Goal: Obtain resource: Obtain resource

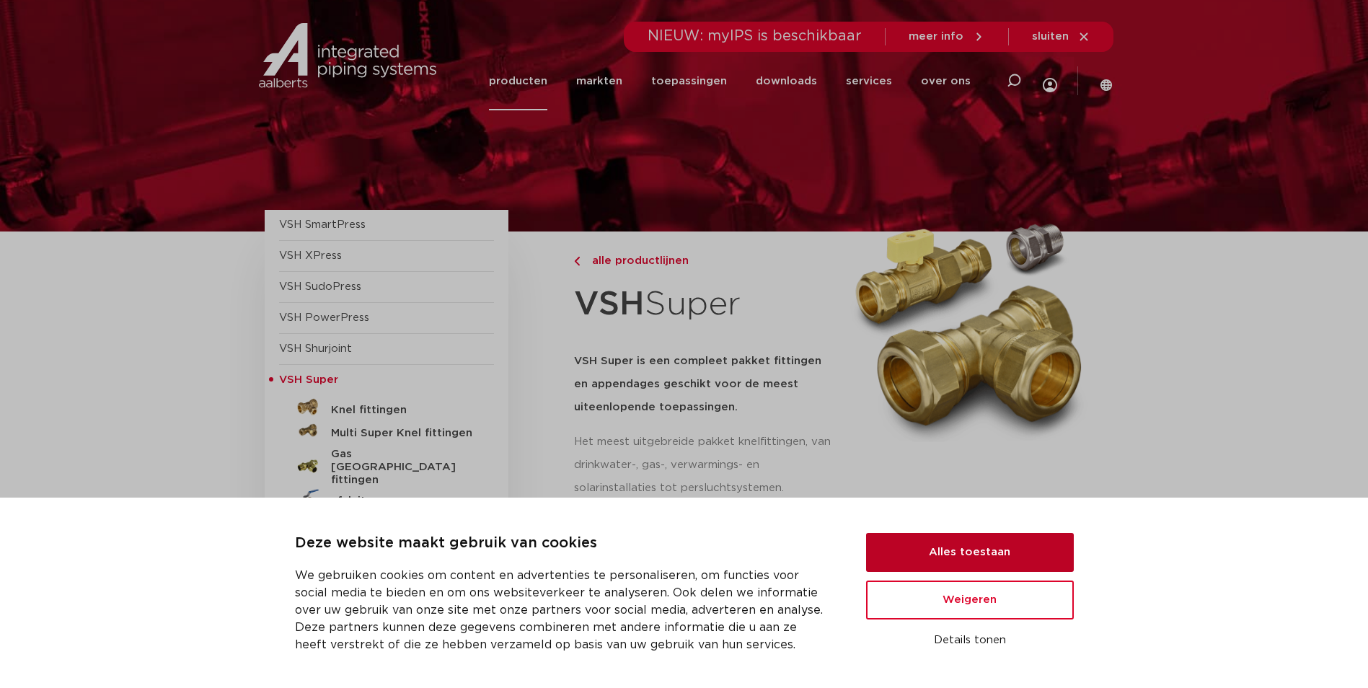
click at [931, 551] on button "Alles toestaan" at bounding box center [970, 552] width 208 height 39
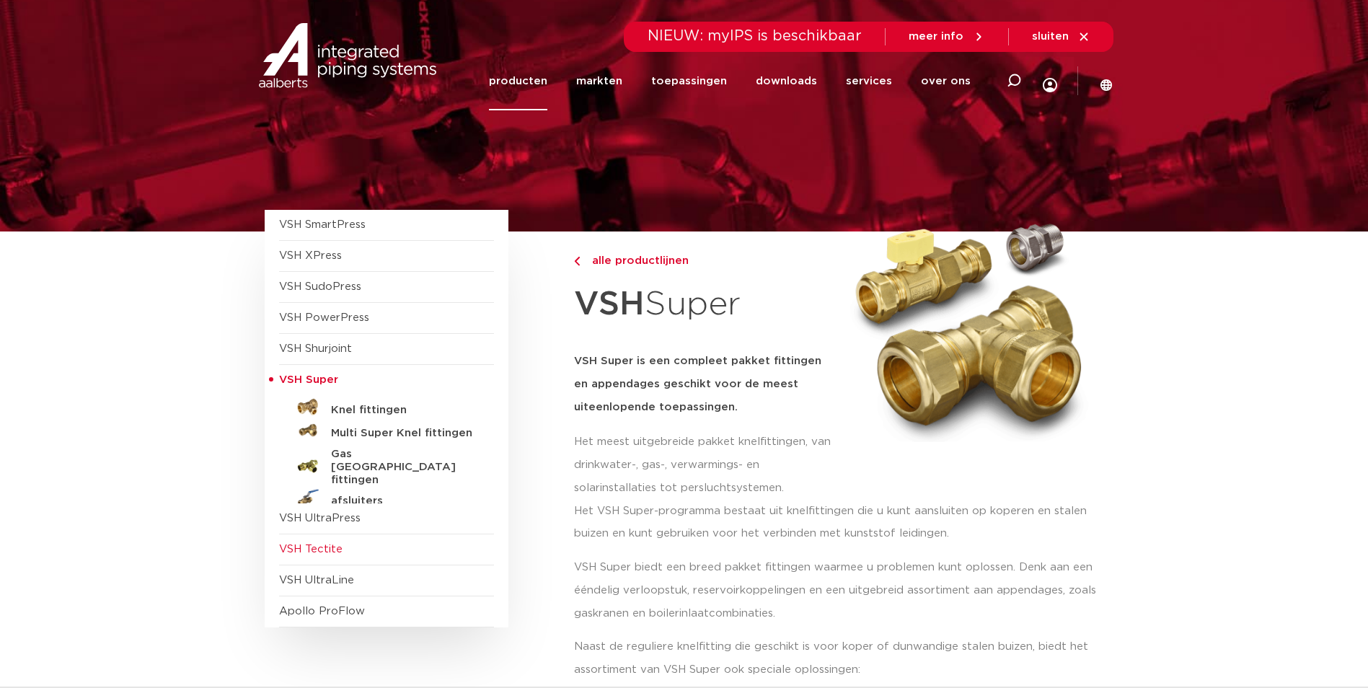
click at [322, 549] on span "VSH Tectite" at bounding box center [310, 549] width 63 height 11
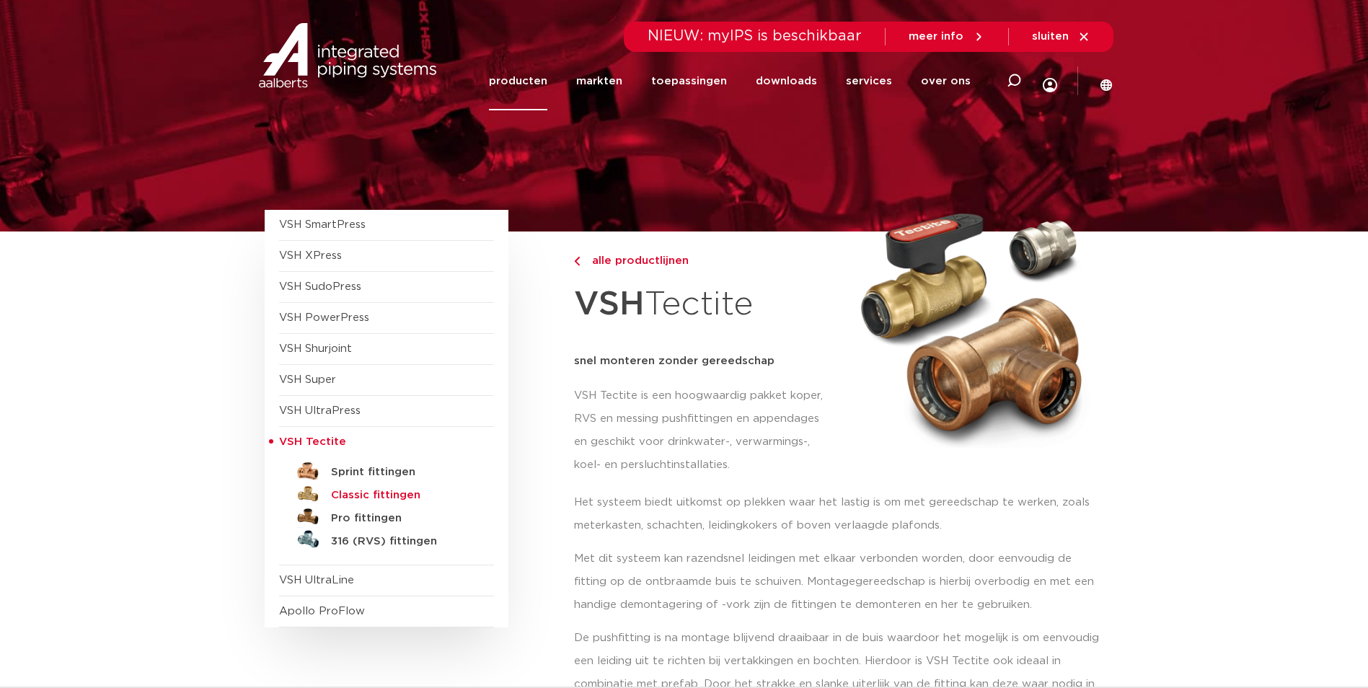
click at [376, 495] on h5 "Classic fittingen" at bounding box center [402, 495] width 143 height 13
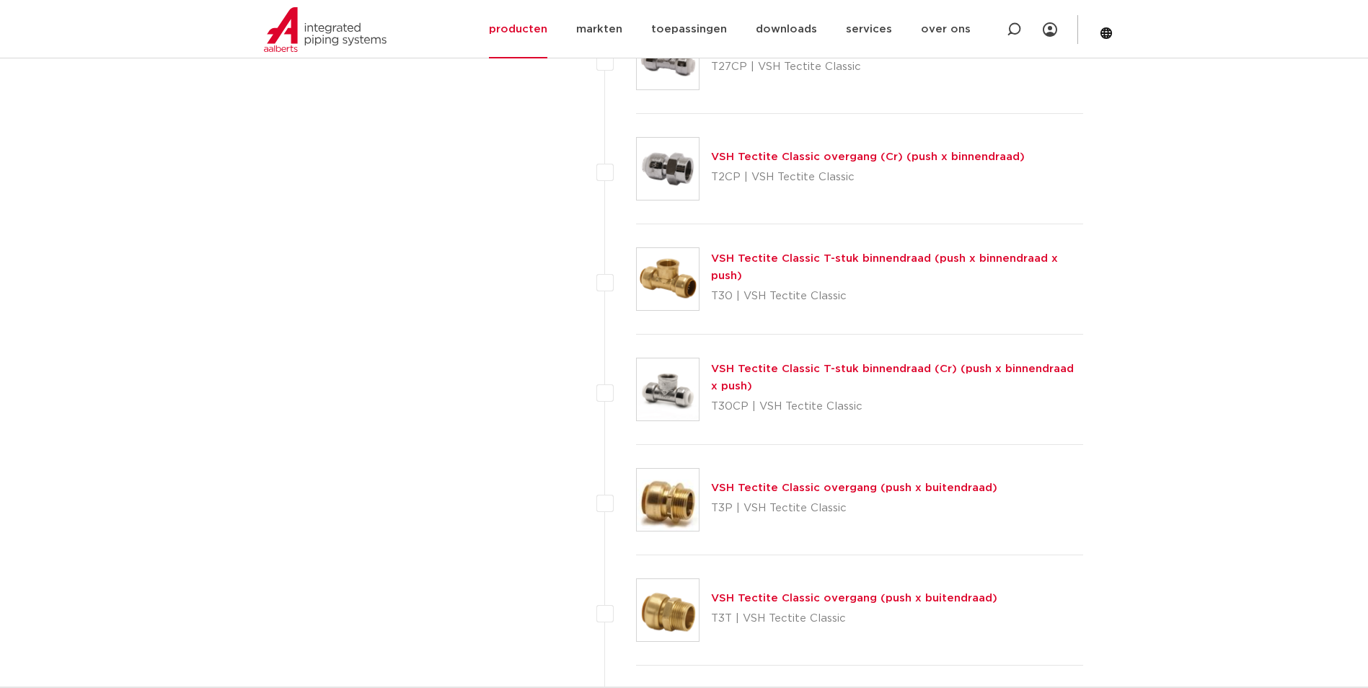
scroll to position [3100, 0]
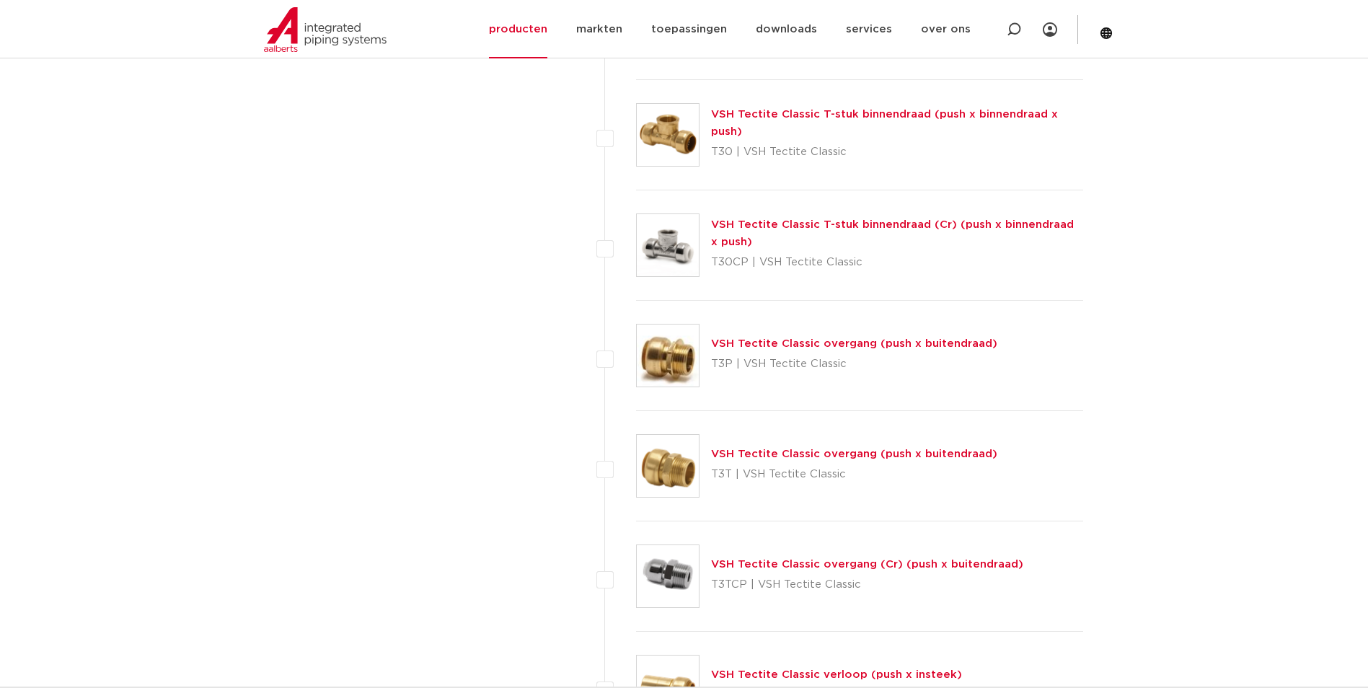
click at [690, 453] on img at bounding box center [668, 466] width 62 height 62
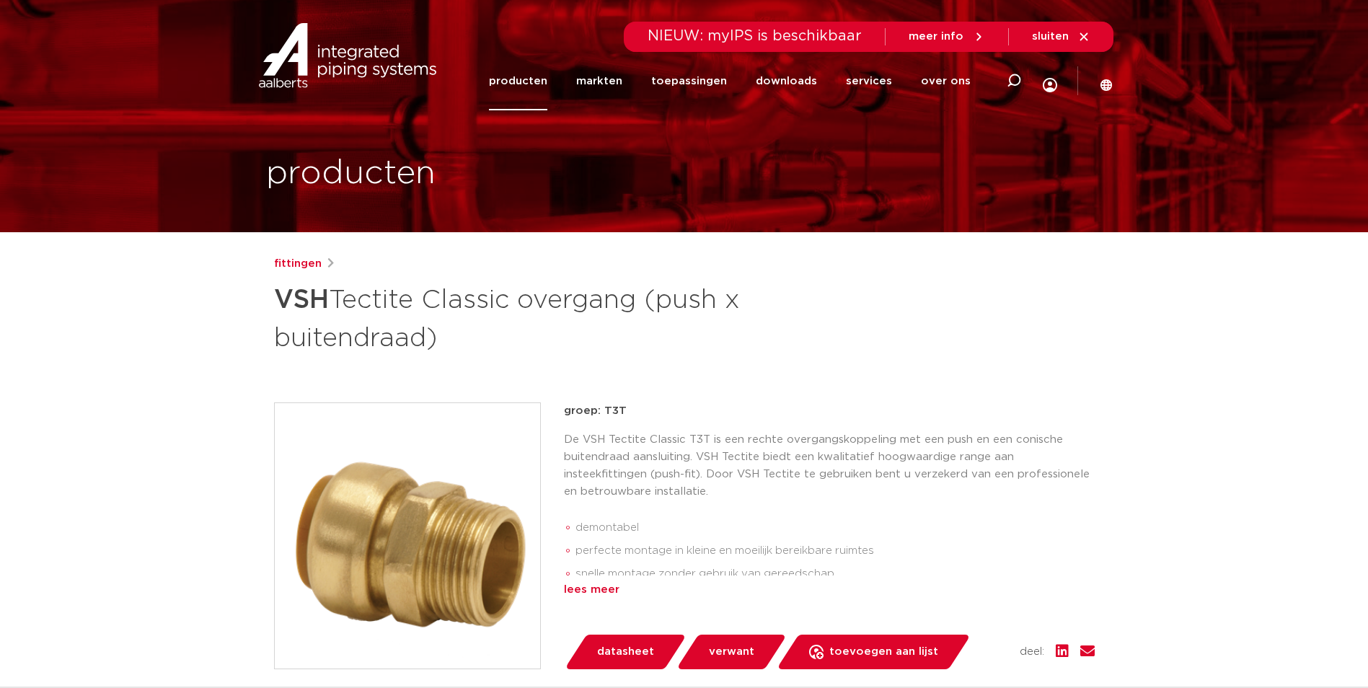
click at [599, 591] on div "lees meer" at bounding box center [829, 589] width 531 height 17
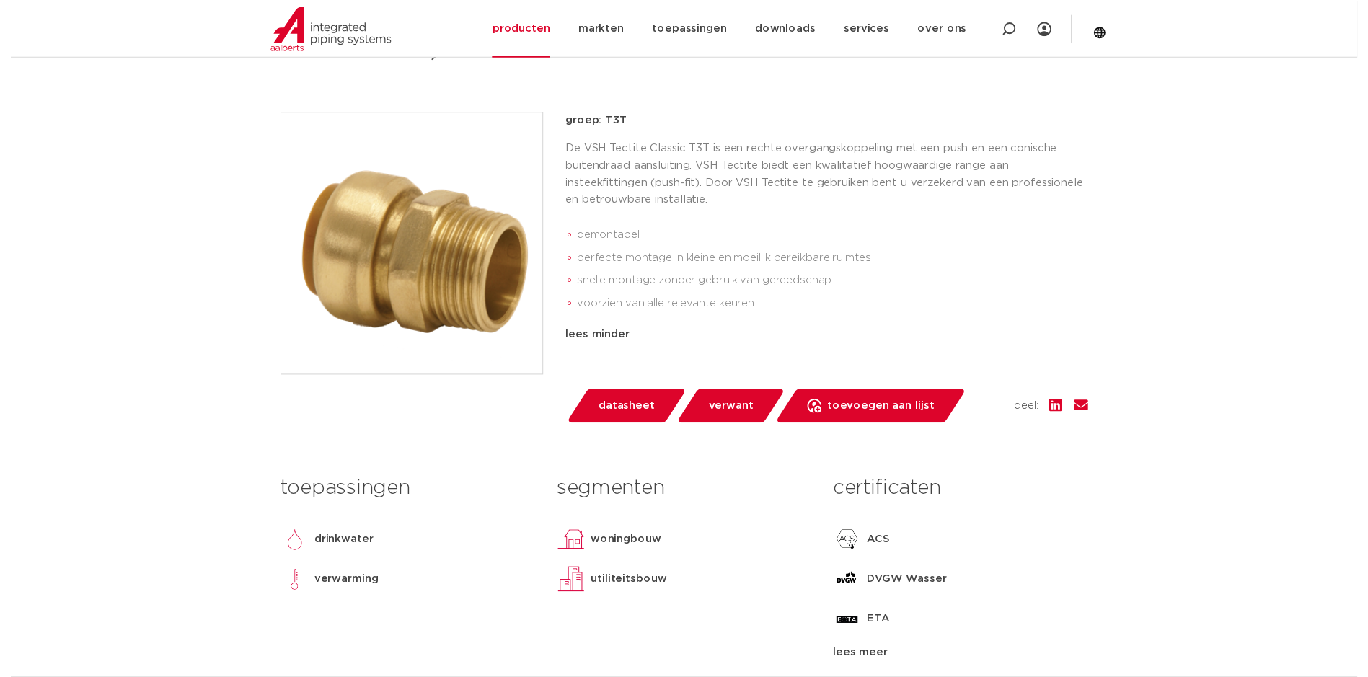
scroll to position [360, 0]
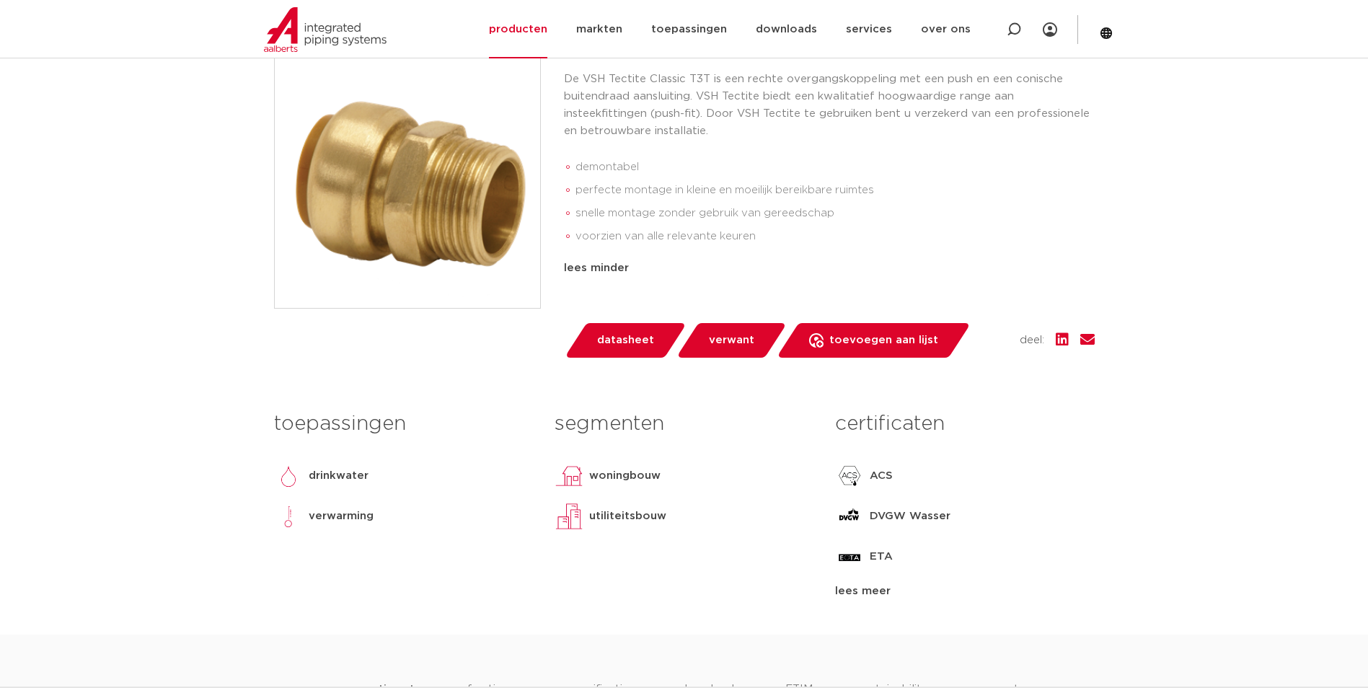
click at [624, 337] on span "datasheet" at bounding box center [625, 340] width 57 height 23
